Goal: Complete application form: Complete application form

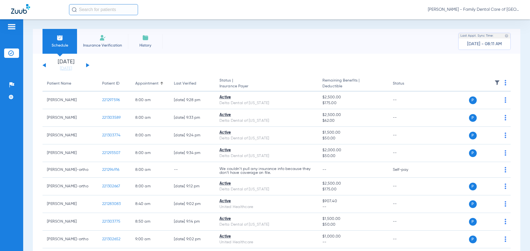
click at [101, 44] on span "Insurance Verification" at bounding box center [102, 46] width 43 height 6
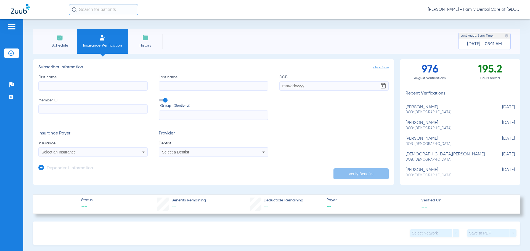
click at [69, 85] on input "First name" at bounding box center [92, 85] width 109 height 9
type input "[PERSON_NAME]"
click at [282, 86] on input "DOB Required" at bounding box center [333, 85] width 109 height 9
type input "[DATE]"
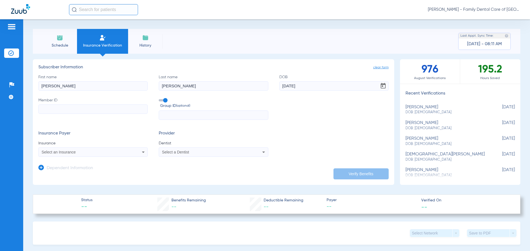
click at [56, 106] on input "Member ID" at bounding box center [92, 109] width 109 height 9
paste input "HWP1008820SM"
type input "HWP1008820SM"
click at [71, 153] on span "Select an Insurance" at bounding box center [59, 152] width 34 height 4
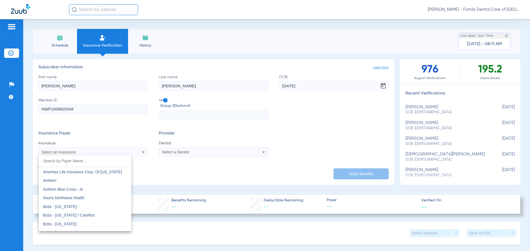
scroll to position [221, 0]
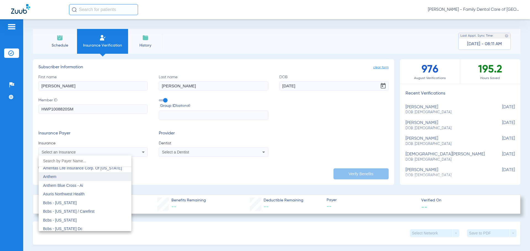
click at [87, 177] on mat-option "Anthem" at bounding box center [85, 176] width 93 height 9
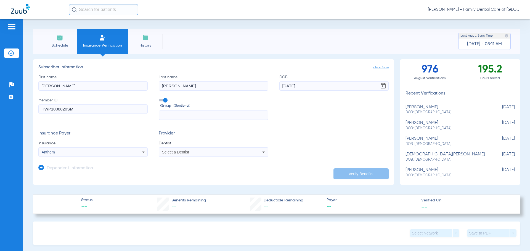
click at [177, 152] on span "Select a Dentist" at bounding box center [175, 152] width 27 height 4
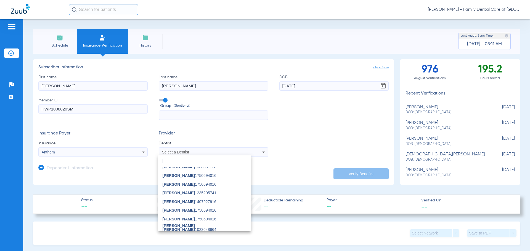
scroll to position [84, 0]
type input "j"
click at [185, 225] on span "[PERSON_NAME] [PERSON_NAME]" at bounding box center [178, 227] width 32 height 8
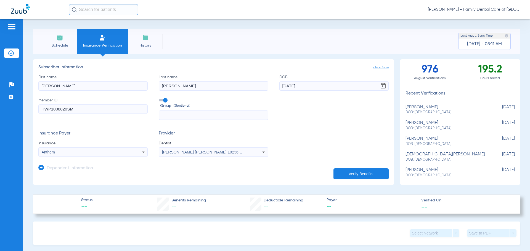
click at [72, 169] on h3 "Dependent Information" at bounding box center [70, 169] width 46 height 6
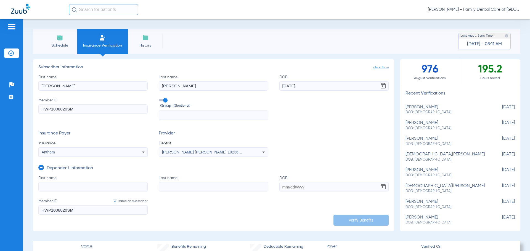
click at [68, 184] on input "First name" at bounding box center [92, 186] width 109 height 9
type input "Autumn"
type input "[PERSON_NAME]"
type input "[DATE]"
click at [355, 222] on button "Verify Benefits" at bounding box center [360, 220] width 55 height 11
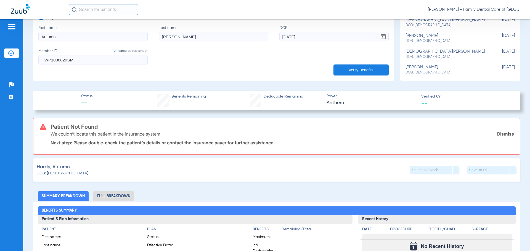
scroll to position [221, 0]
